Goal: Check status: Check status

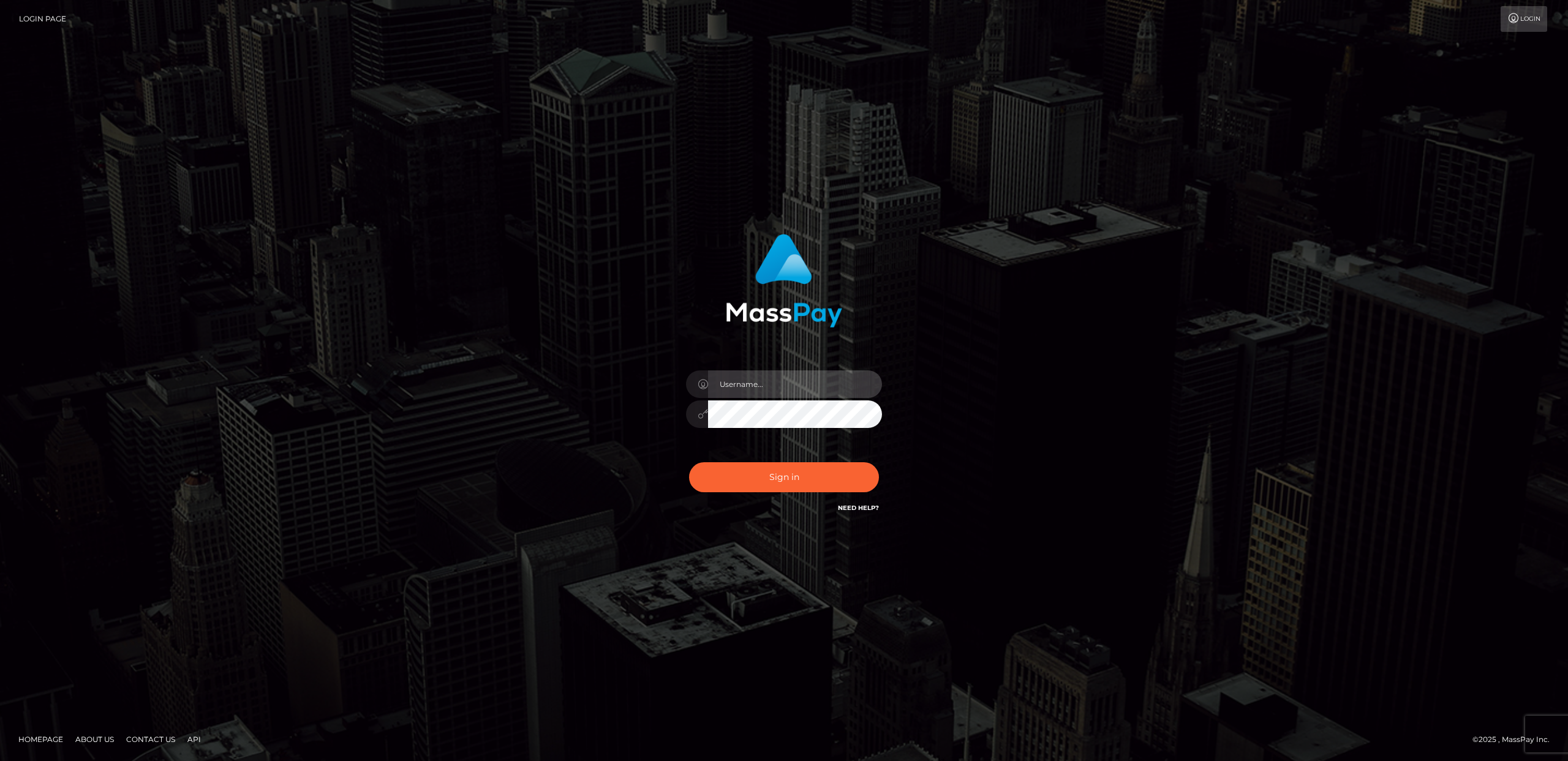
type input "Areg"
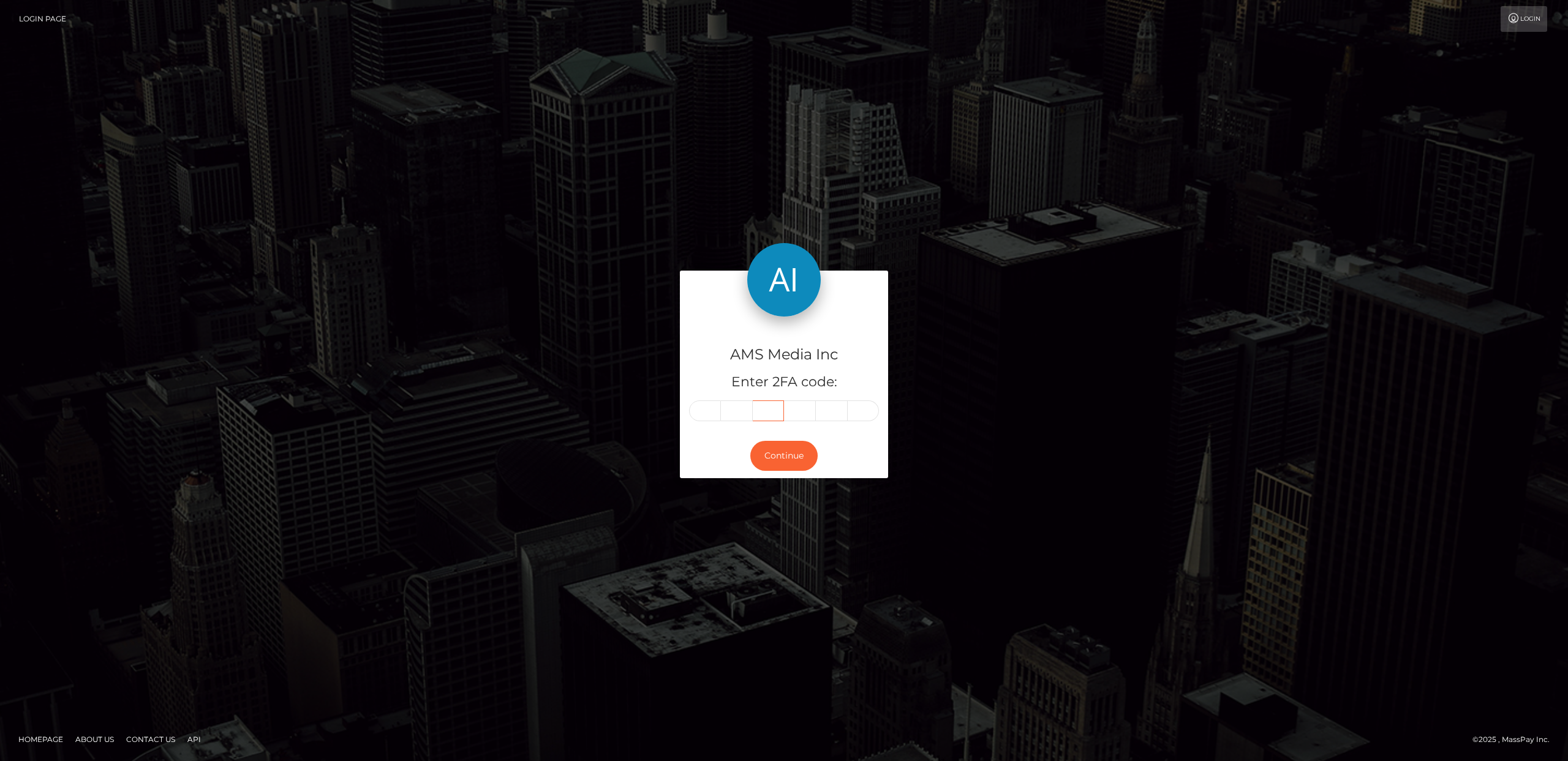
type input "486650"
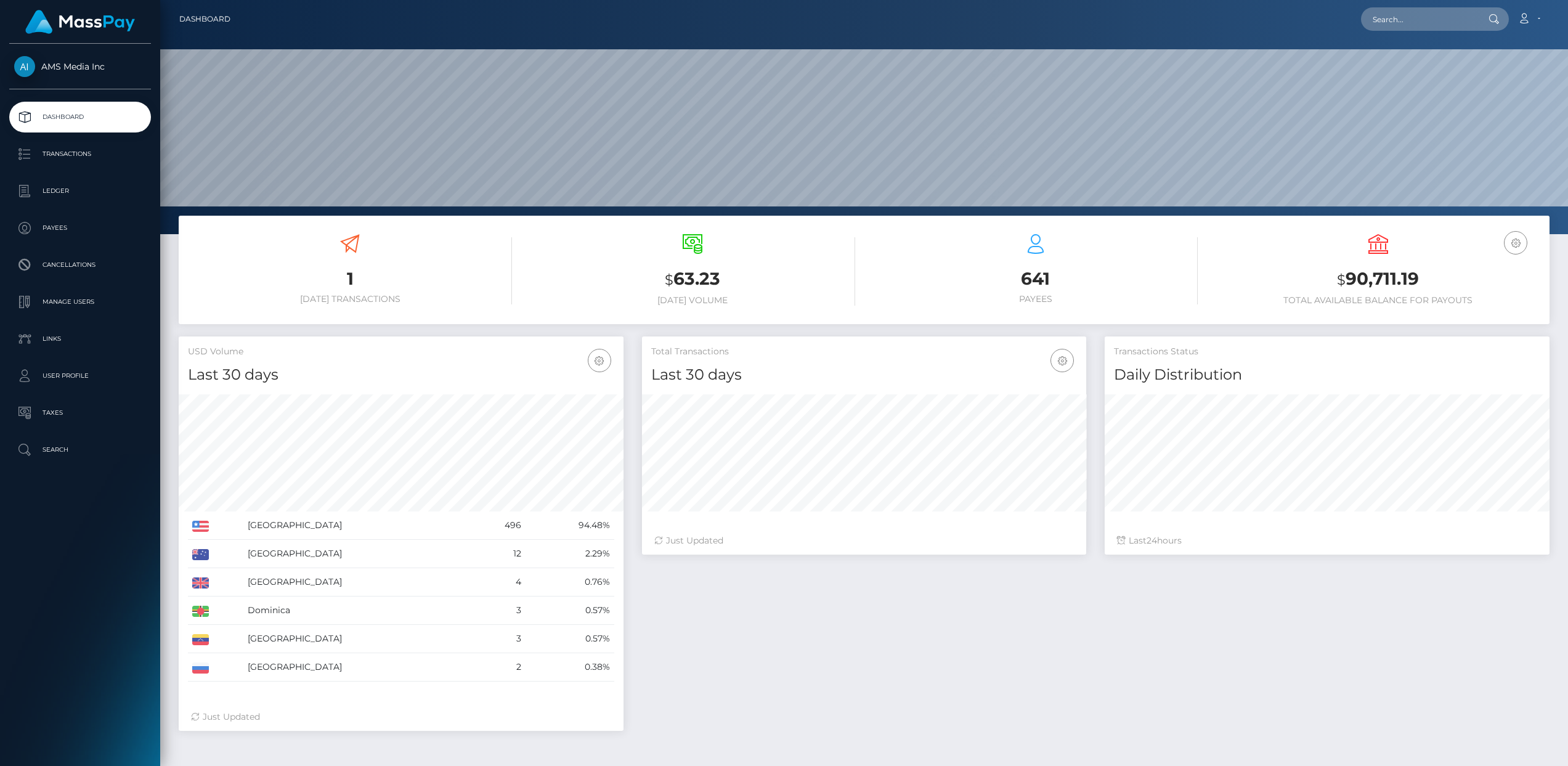
scroll to position [218, 445]
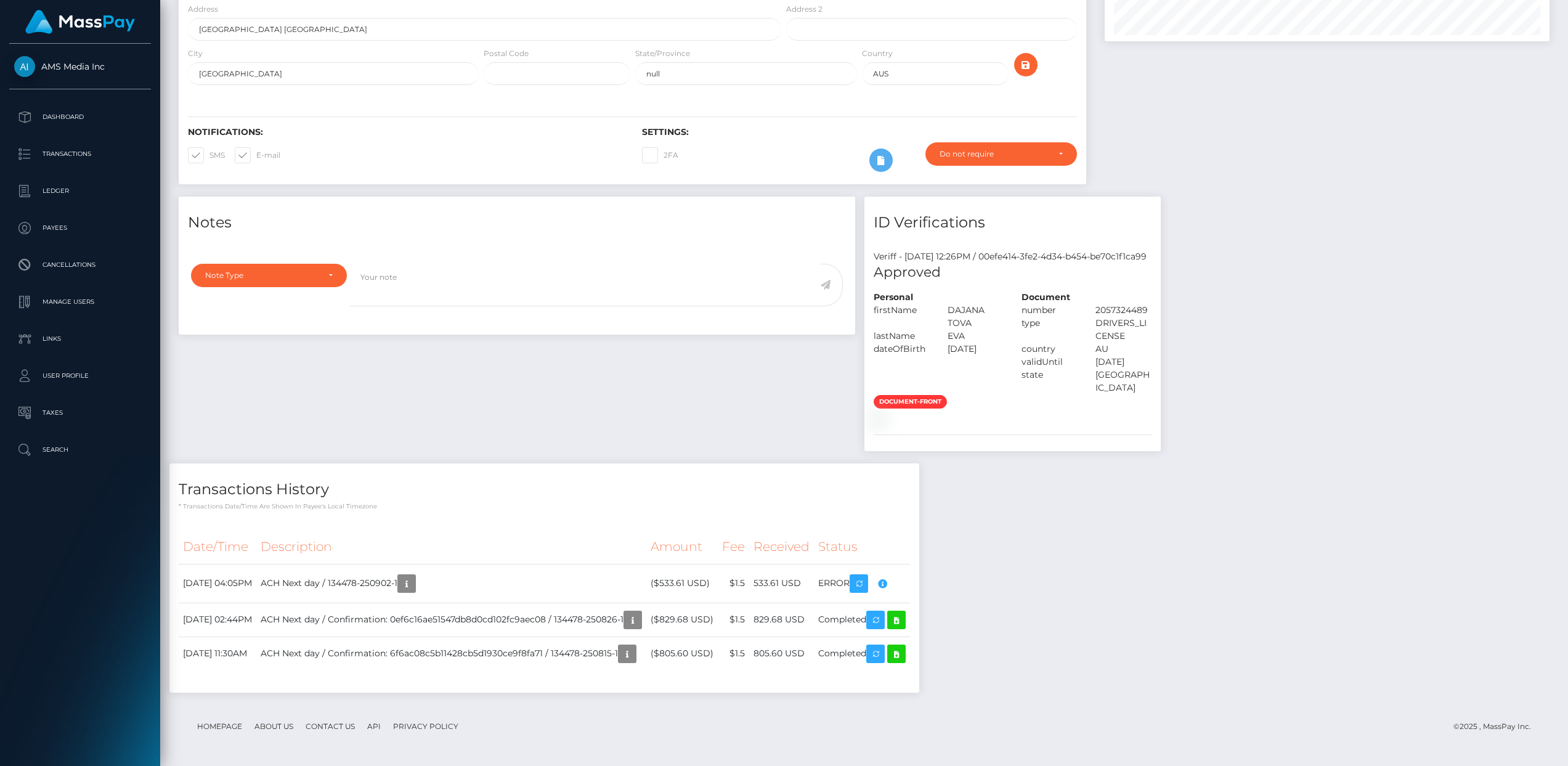
scroll to position [148, 445]
